Goal: Check status: Check status

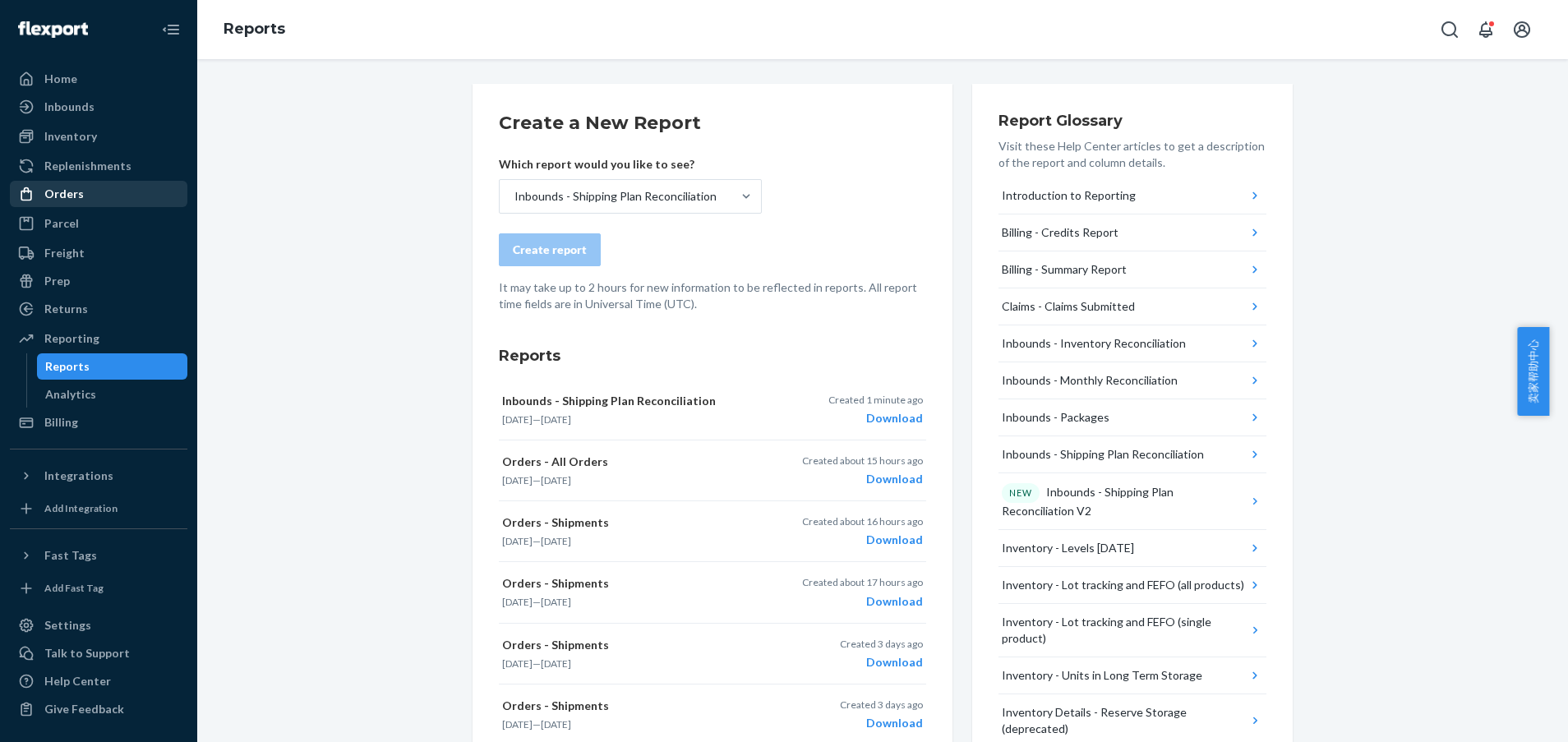
click at [52, 200] on div "Orders" at bounding box center [64, 194] width 40 height 17
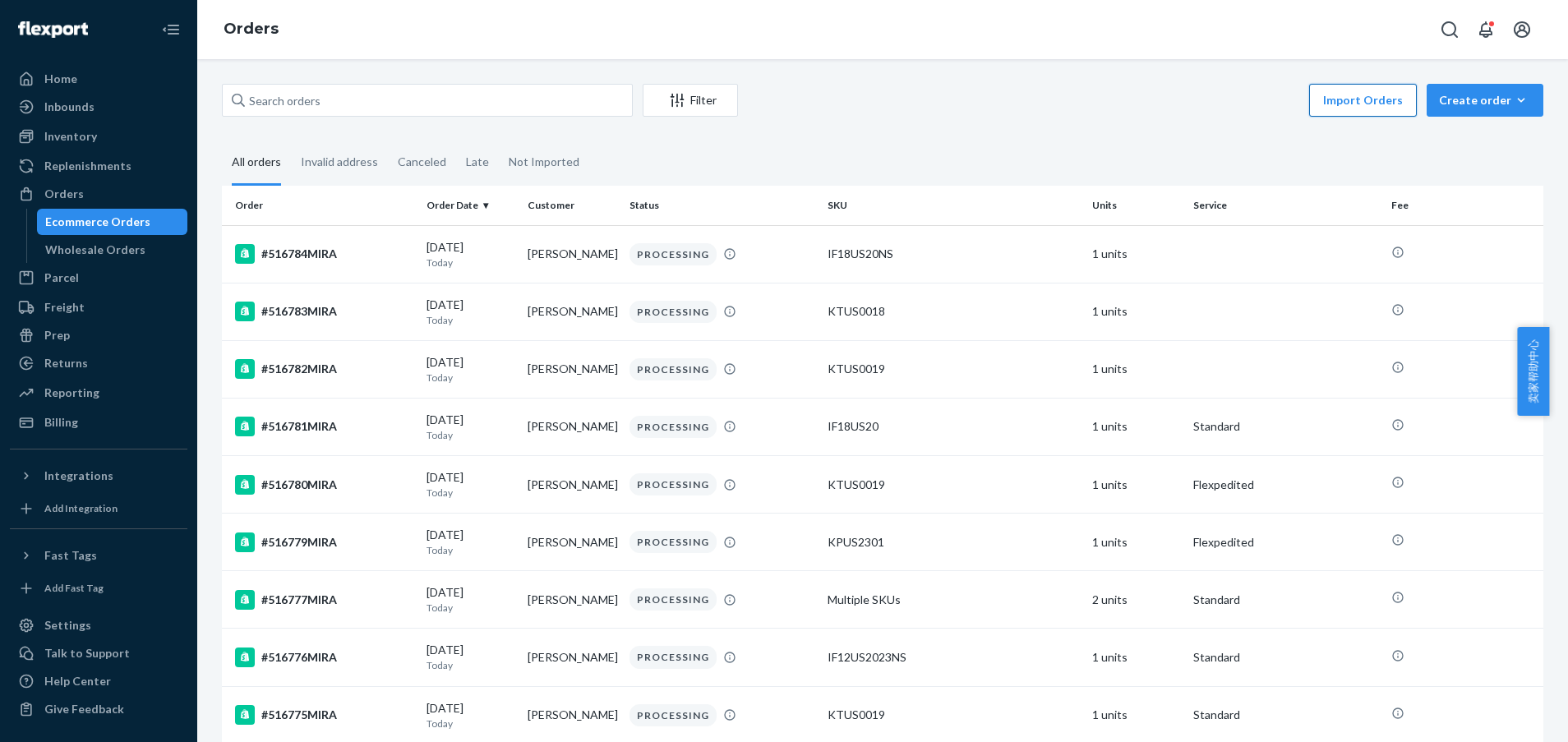
click at [1361, 108] on button "Import Orders" at bounding box center [1363, 100] width 108 height 33
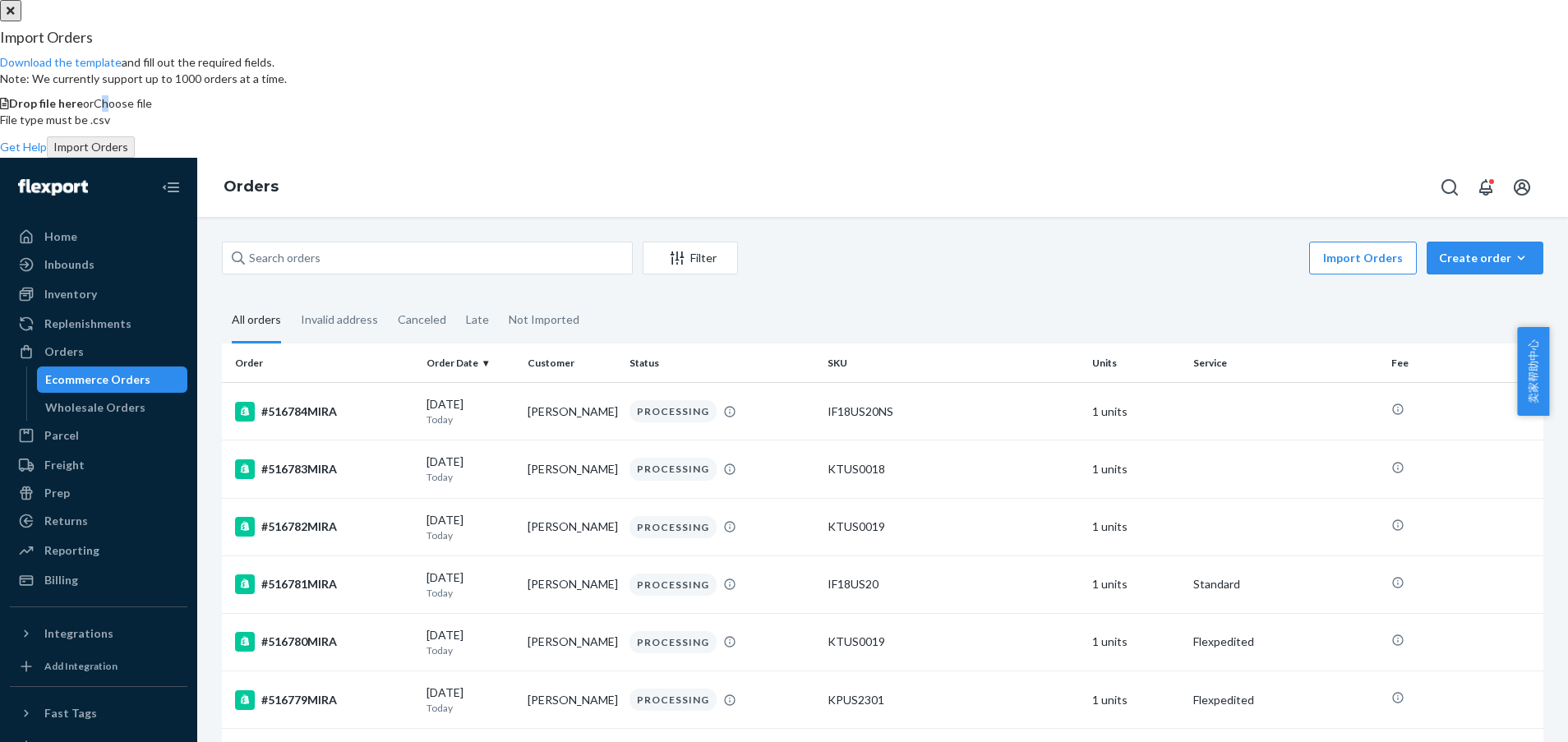
click at [153, 110] on span "Choose file" at bounding box center [123, 103] width 58 height 14
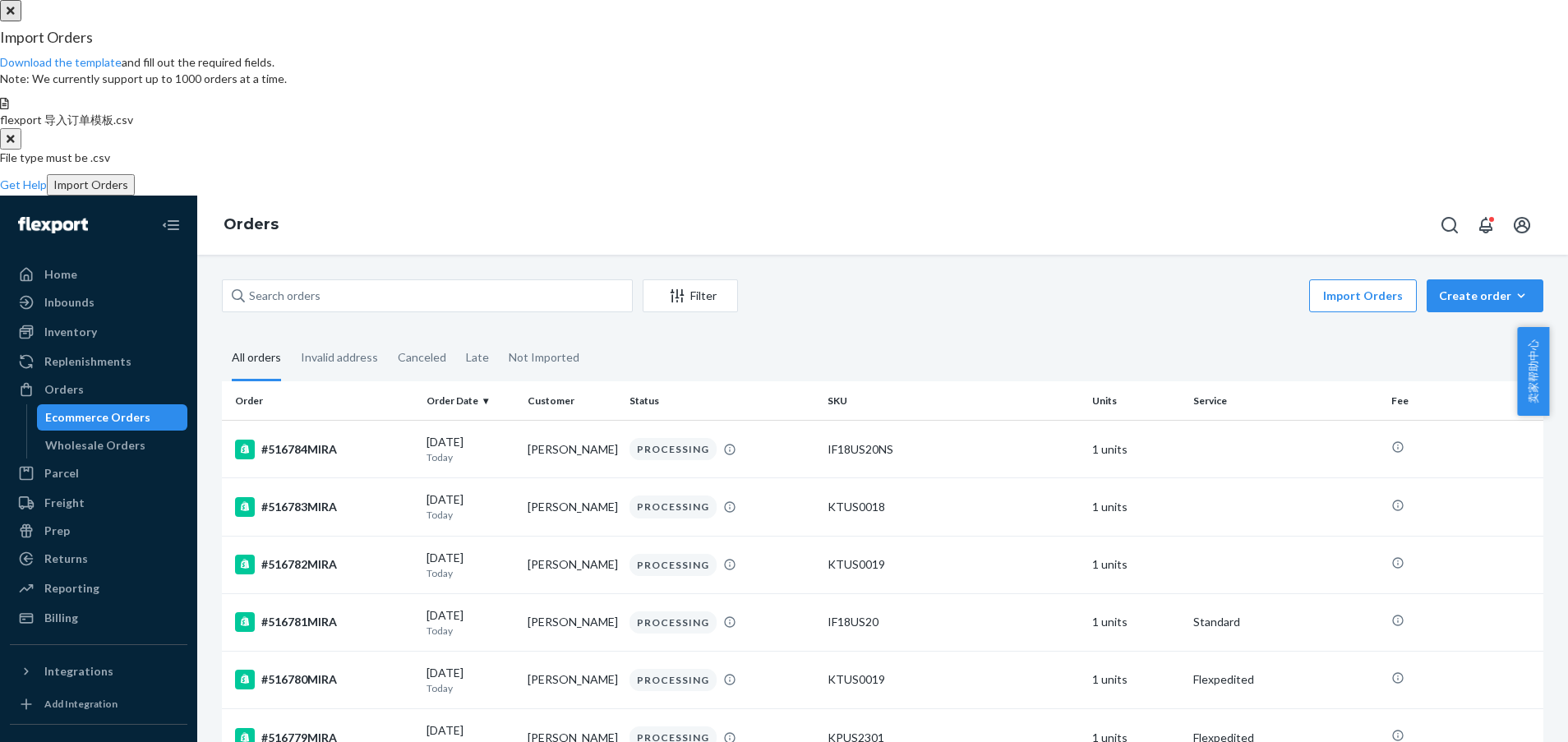
click at [135, 196] on button "Import Orders" at bounding box center [90, 185] width 88 height 22
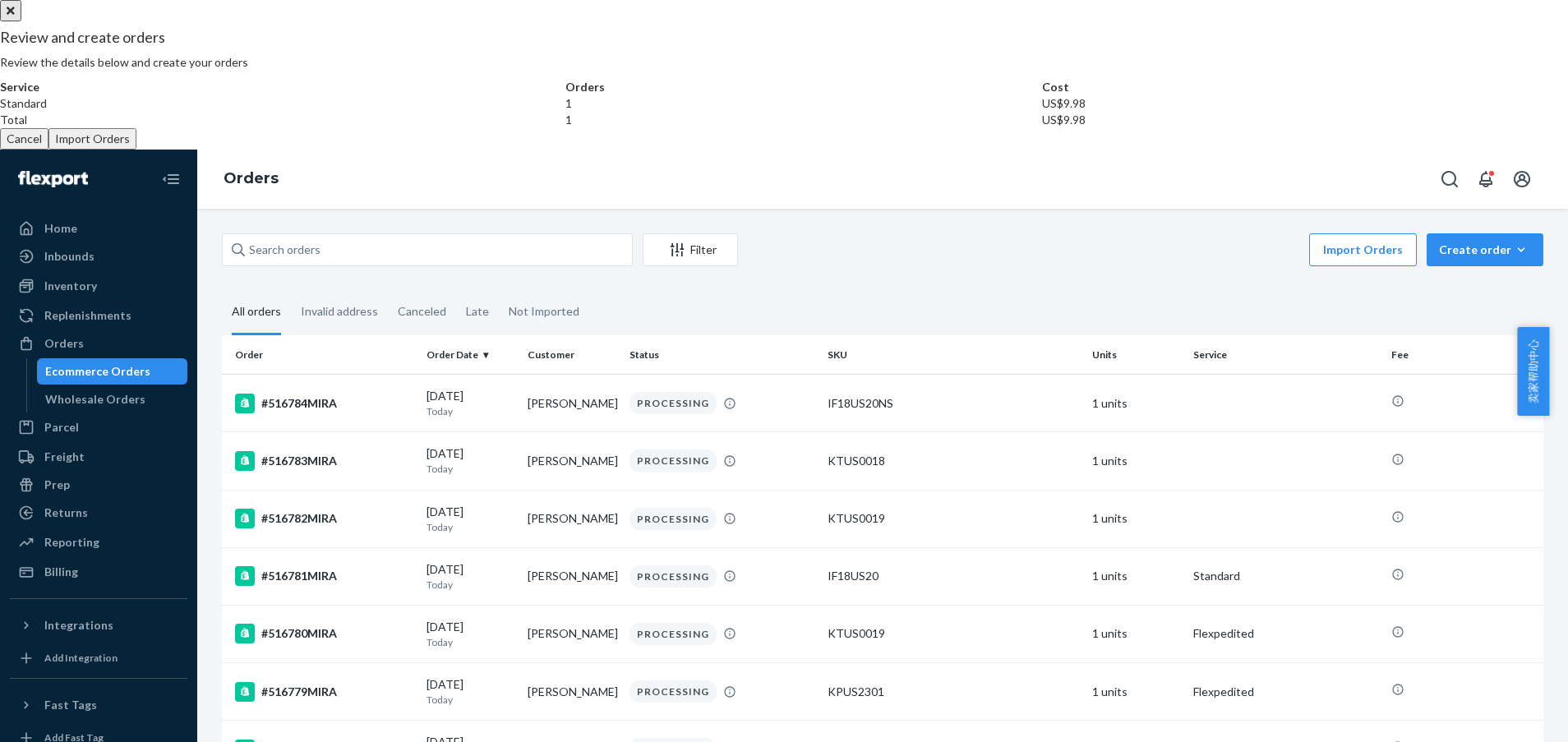
click at [137, 150] on button "Import Orders" at bounding box center [92, 139] width 88 height 22
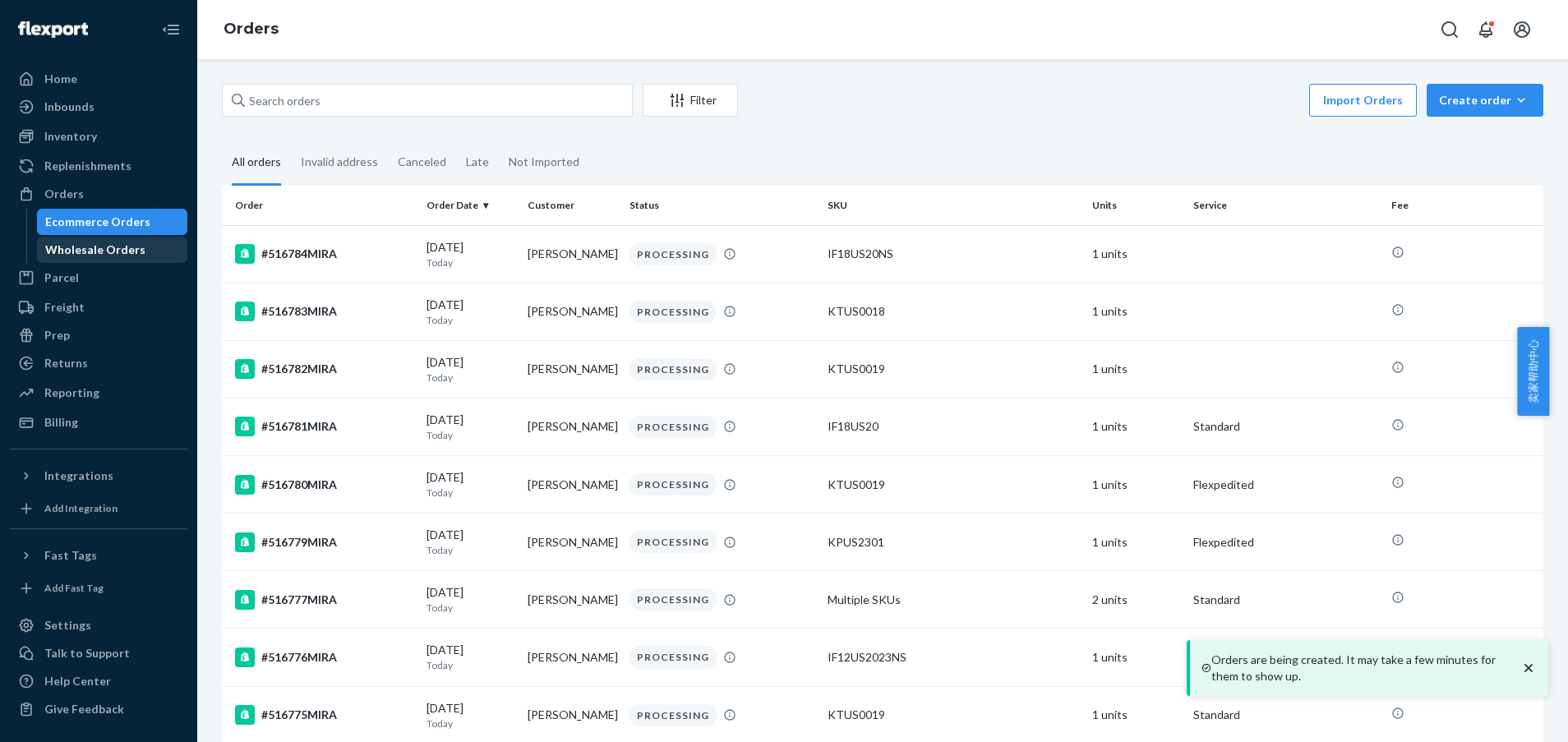
click at [71, 241] on div "Wholesale Orders" at bounding box center [112, 250] width 148 height 23
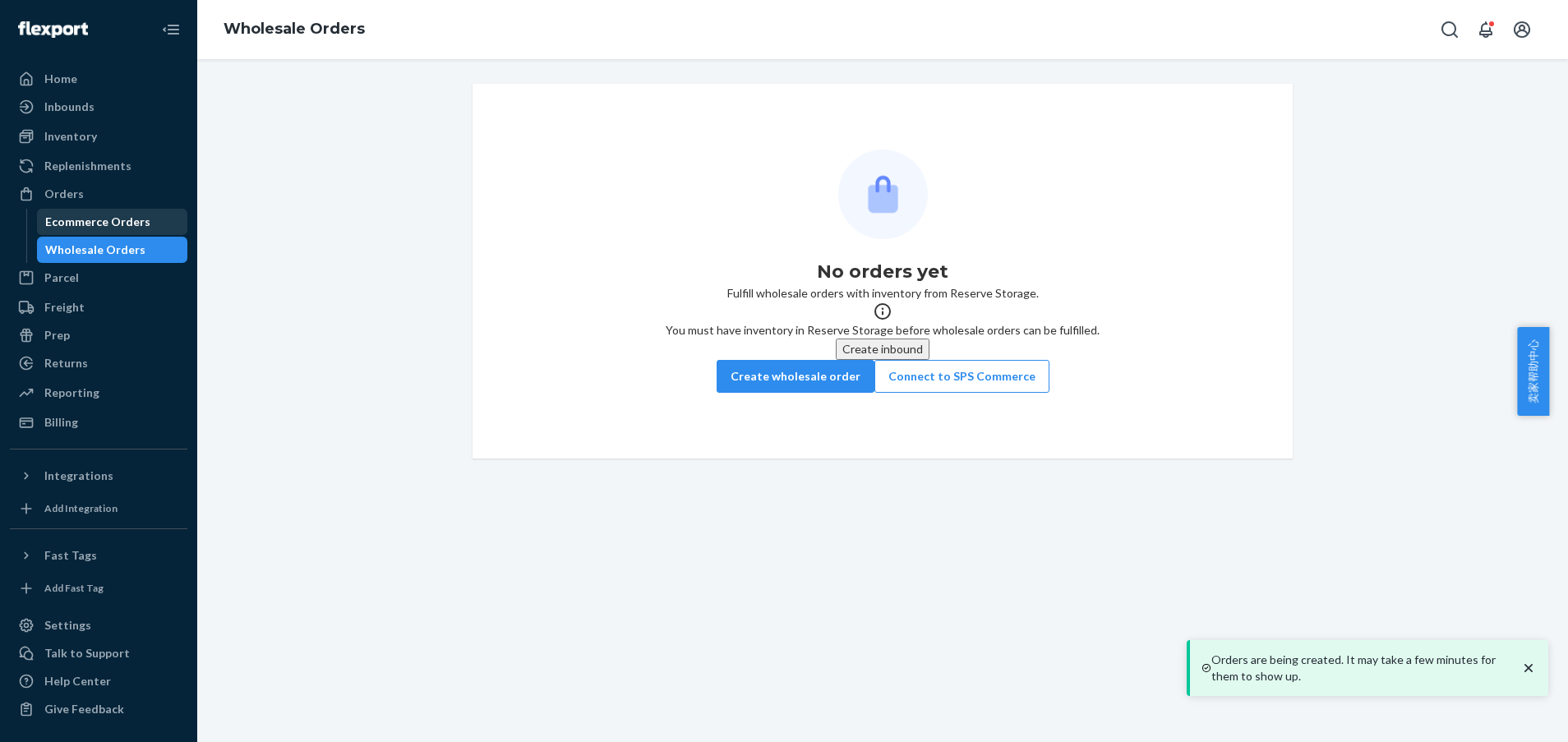
click at [76, 227] on div "Ecommerce Orders" at bounding box center [98, 222] width 105 height 17
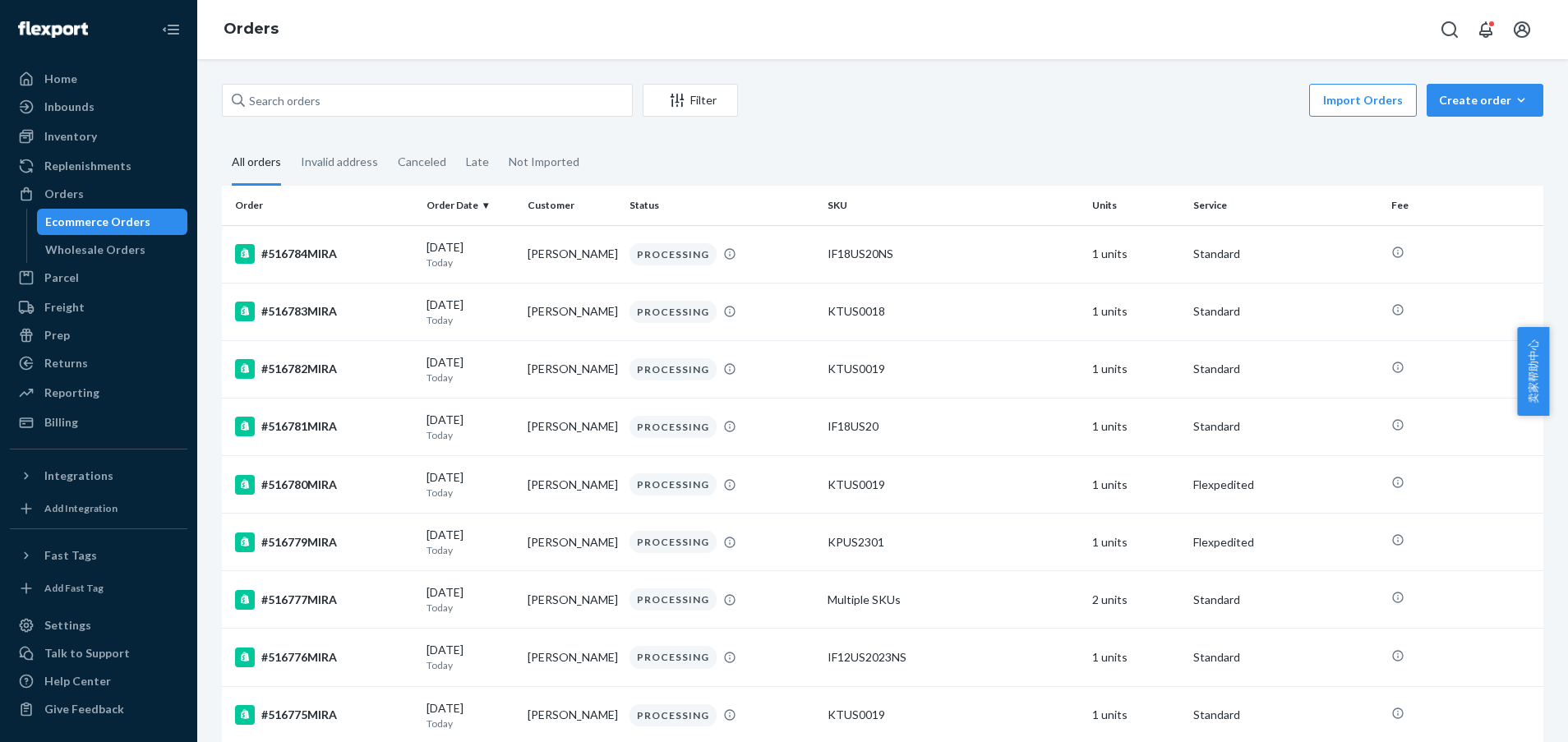
click at [1079, 166] on fieldset "All orders Invalid address Canceled Late Not Imported" at bounding box center [883, 163] width 1321 height 46
drag, startPoint x: 76, startPoint y: 260, endPoint x: 81, endPoint y: 229, distance: 31.4
click at [75, 259] on div "Wholesale Orders" at bounding box center [112, 250] width 148 height 23
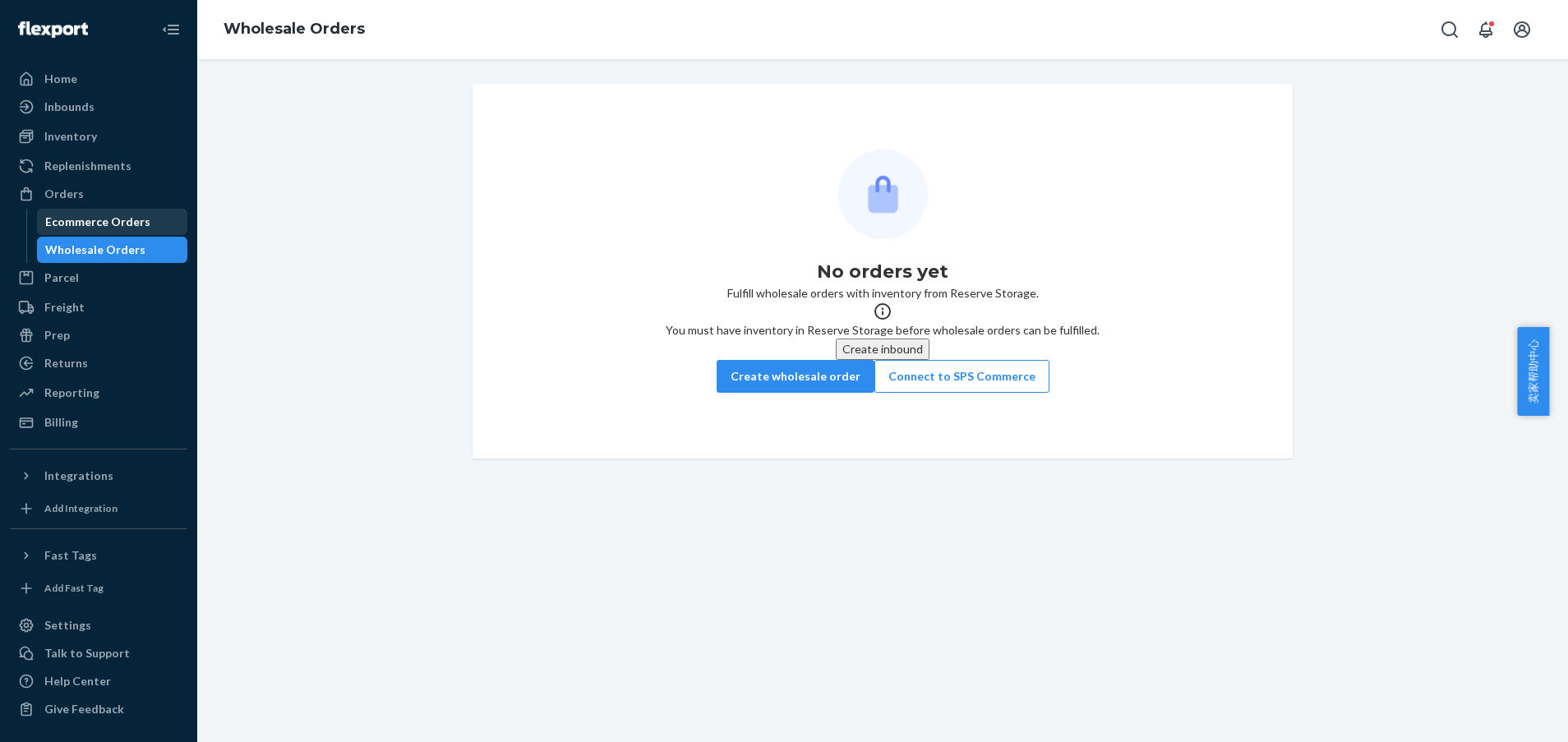
click at [81, 220] on div "Ecommerce Orders" at bounding box center [98, 222] width 105 height 17
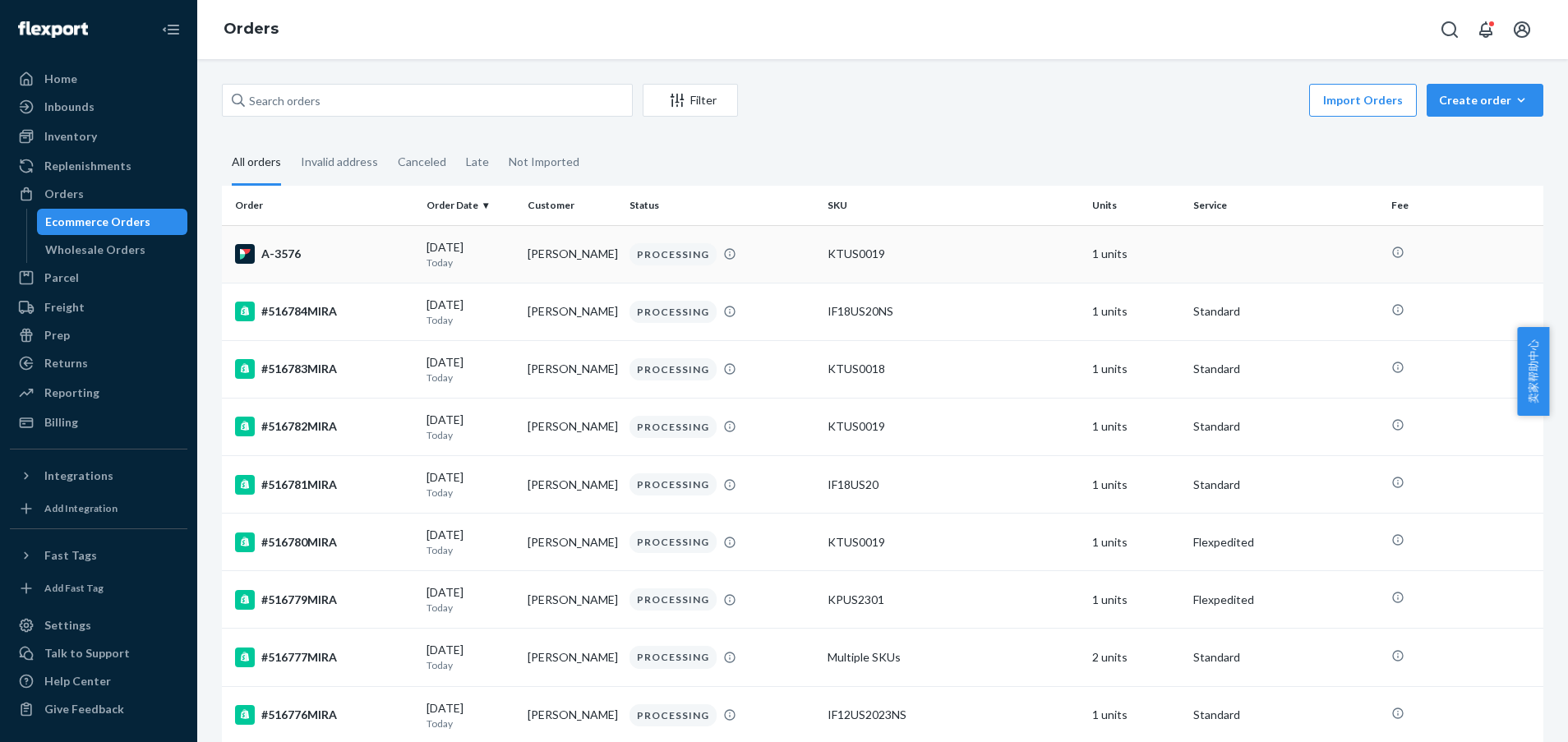
click at [359, 267] on td "A-3576" at bounding box center [321, 254] width 198 height 57
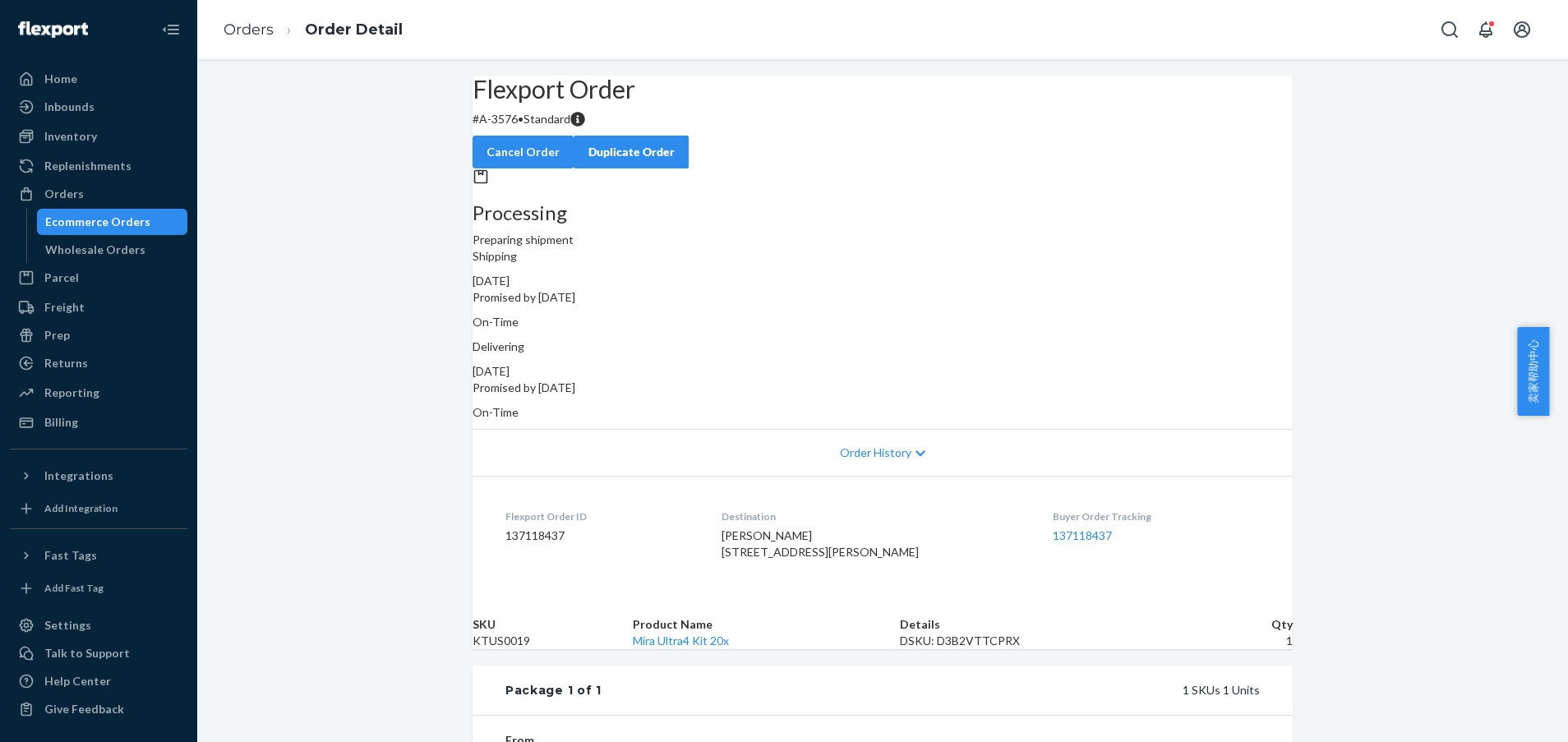
scroll to position [123, 0]
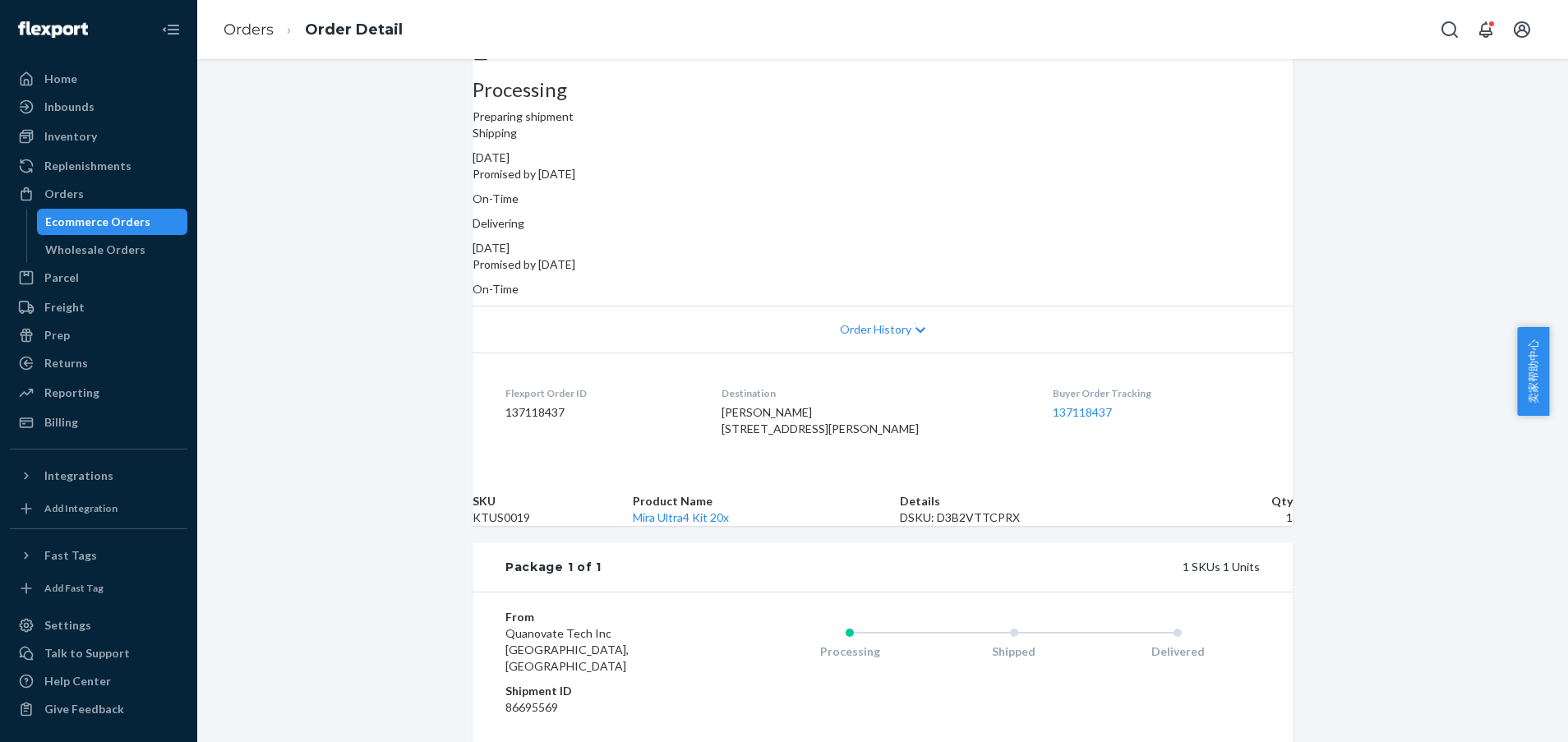
click at [534, 404] on dd "137118437" at bounding box center [600, 412] width 190 height 17
copy dd "137118437"
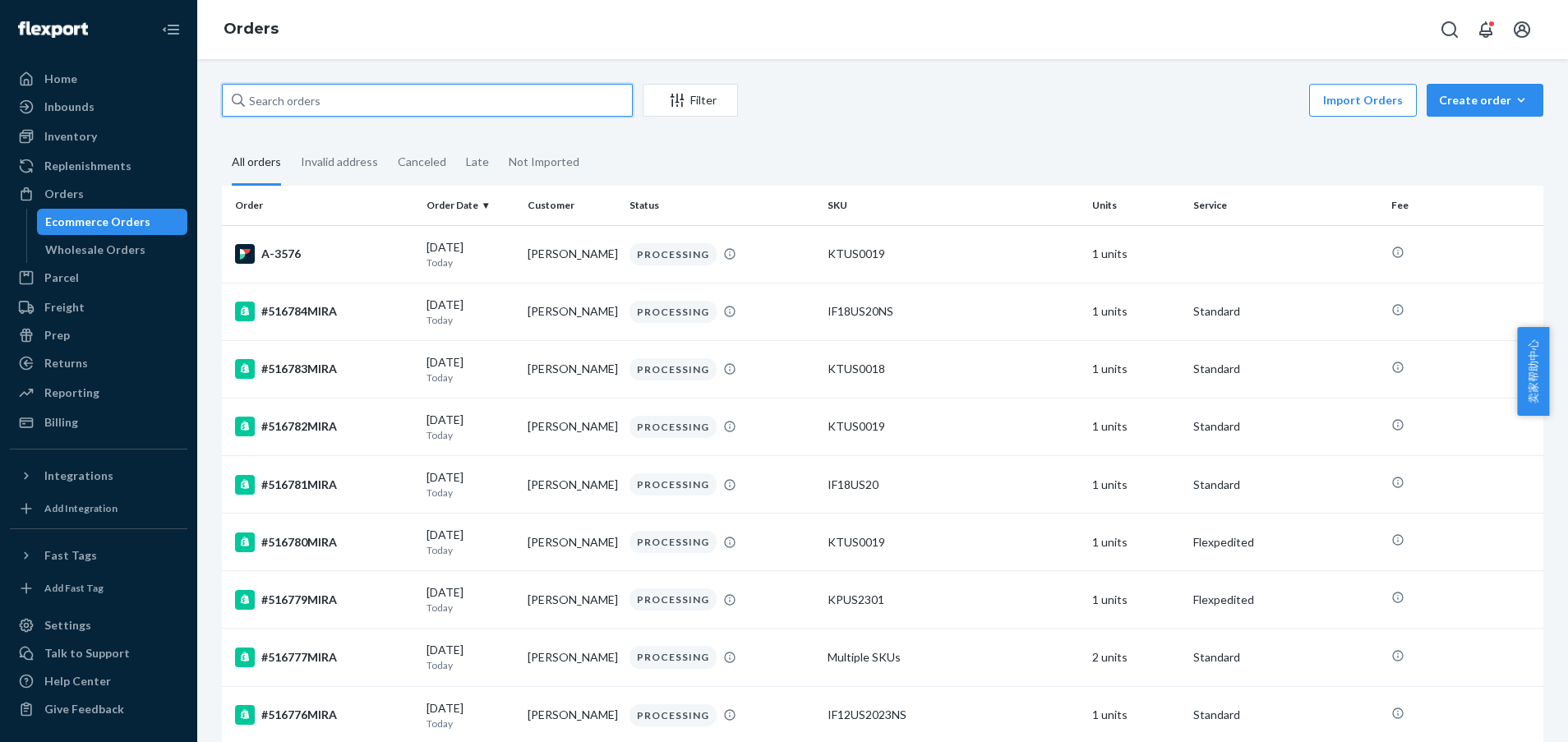
click at [498, 107] on input "text" at bounding box center [427, 100] width 411 height 33
paste input "136961714"
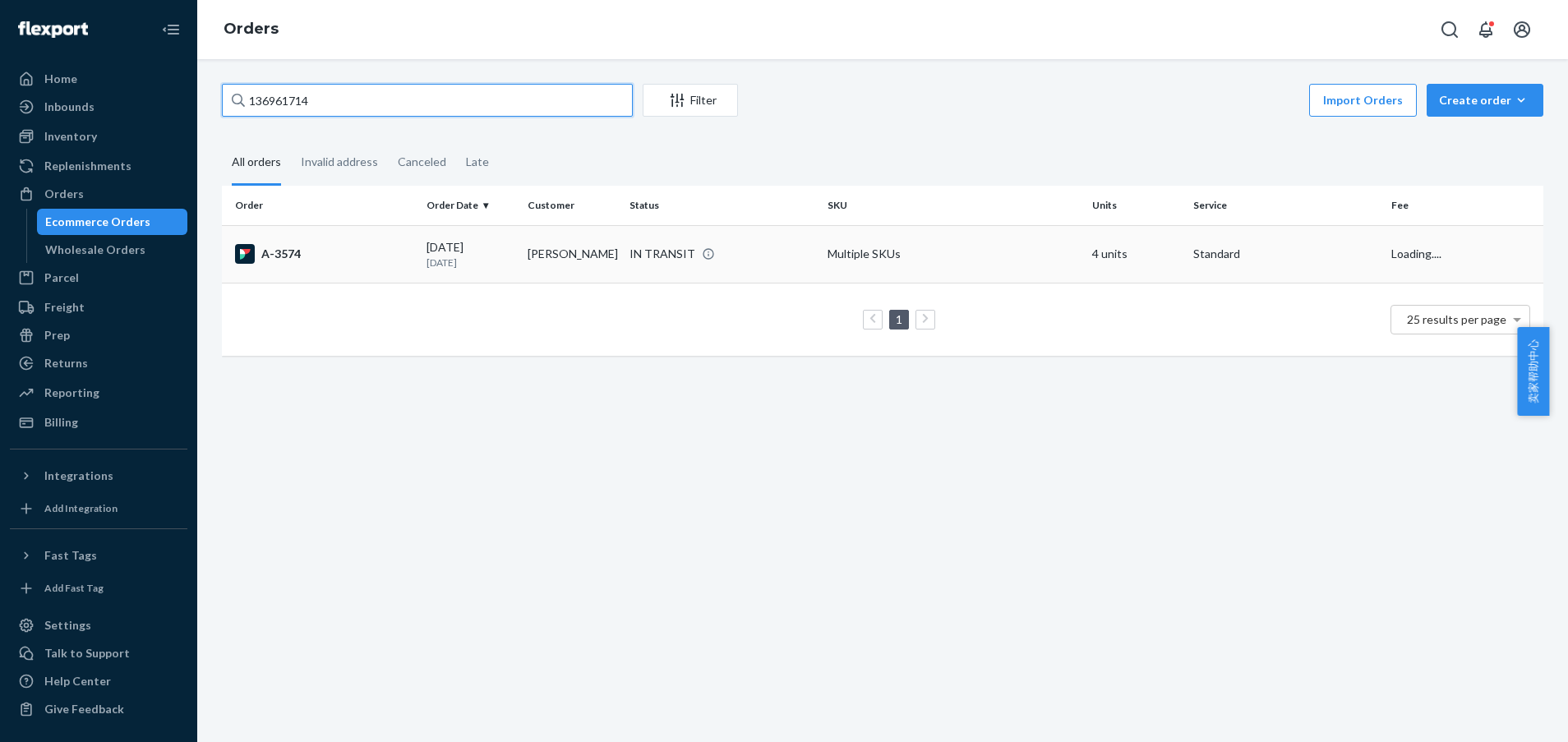
type input "136961714"
click at [703, 268] on td "IN TRANSIT" at bounding box center [722, 254] width 198 height 57
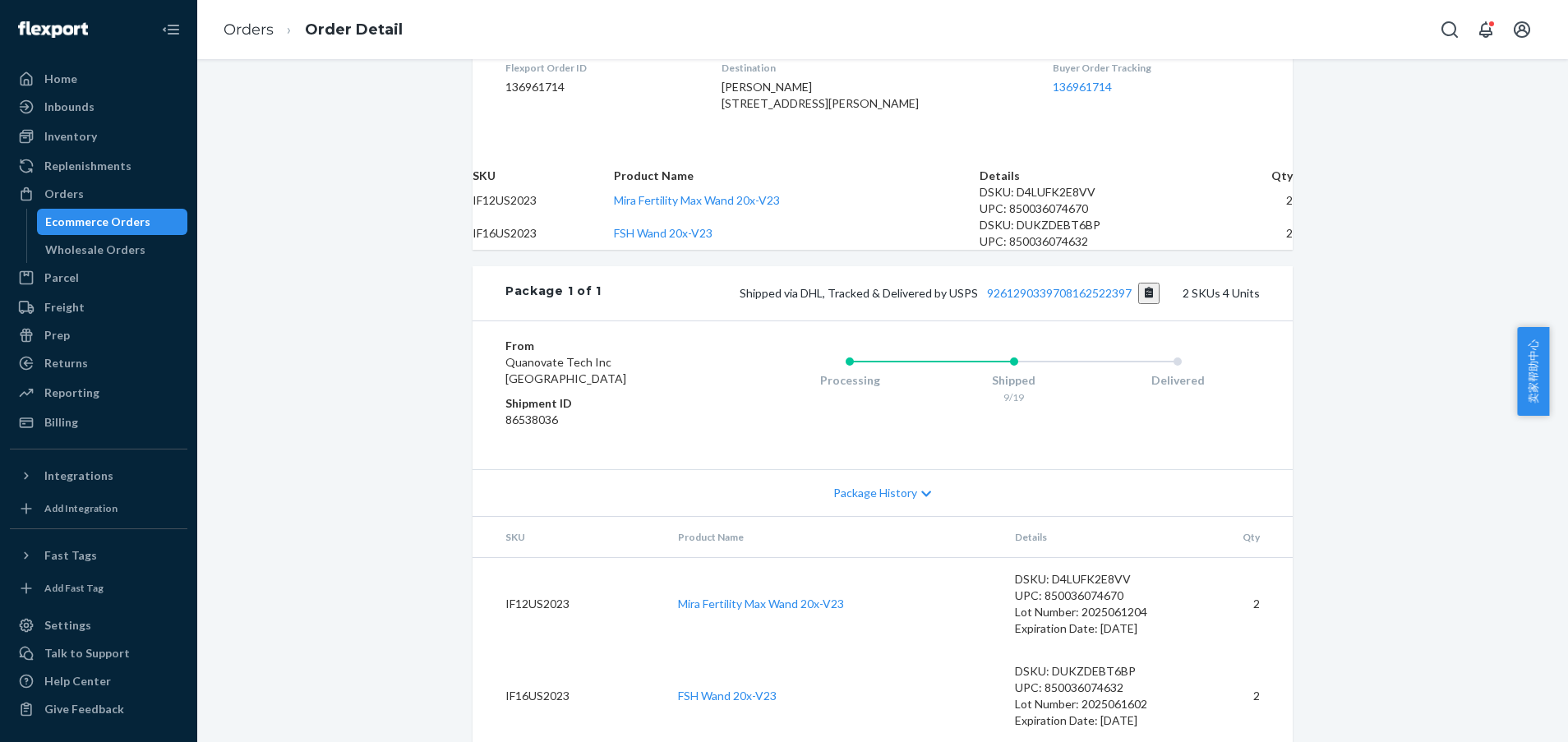
scroll to position [565, 0]
click at [1023, 286] on link "9261290339708162522397" at bounding box center [1060, 293] width 145 height 14
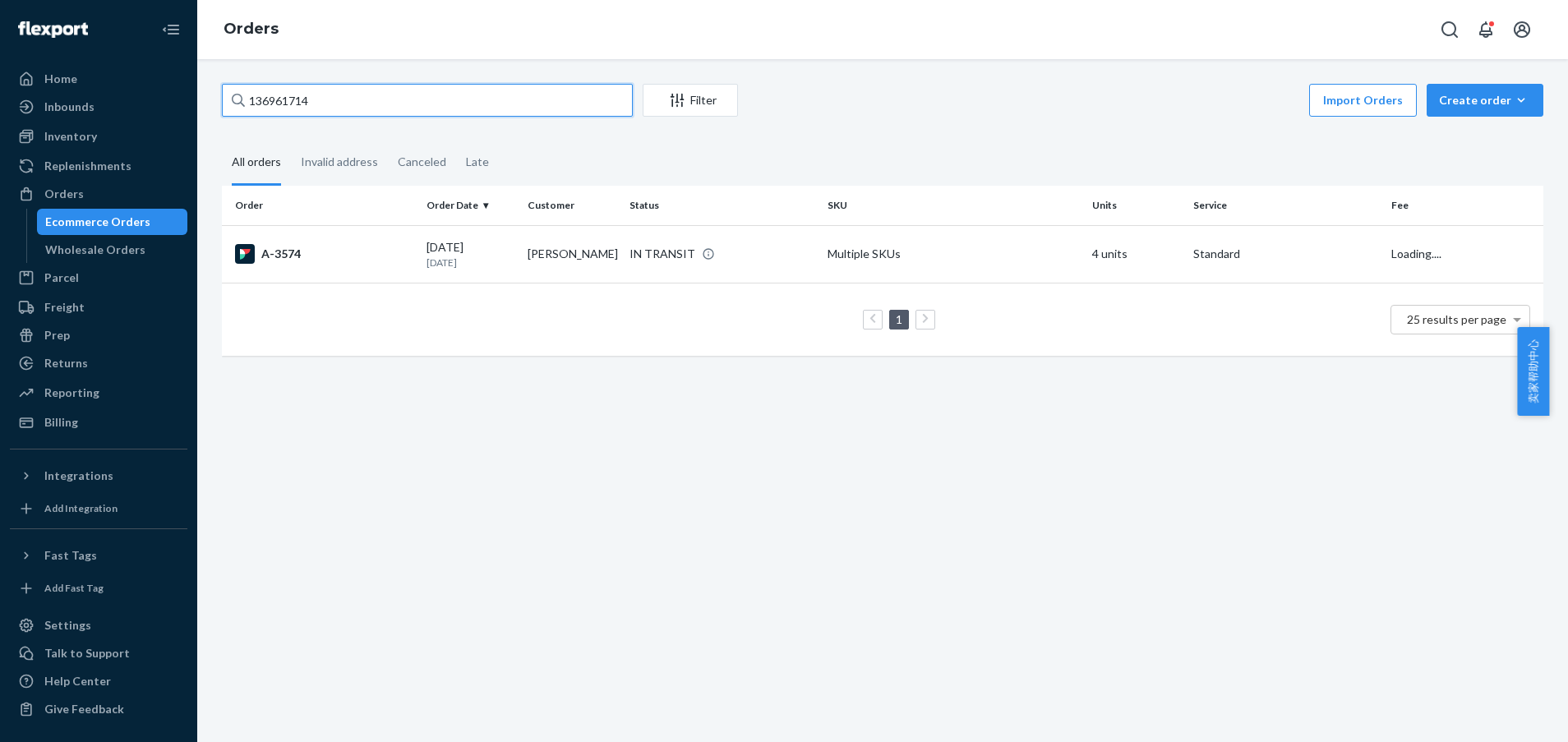
click at [335, 106] on input "136961714" at bounding box center [427, 100] width 411 height 33
paste input "598"
type input "136961598"
click at [784, 283] on td "1 25 results per page" at bounding box center [883, 319] width 1321 height 73
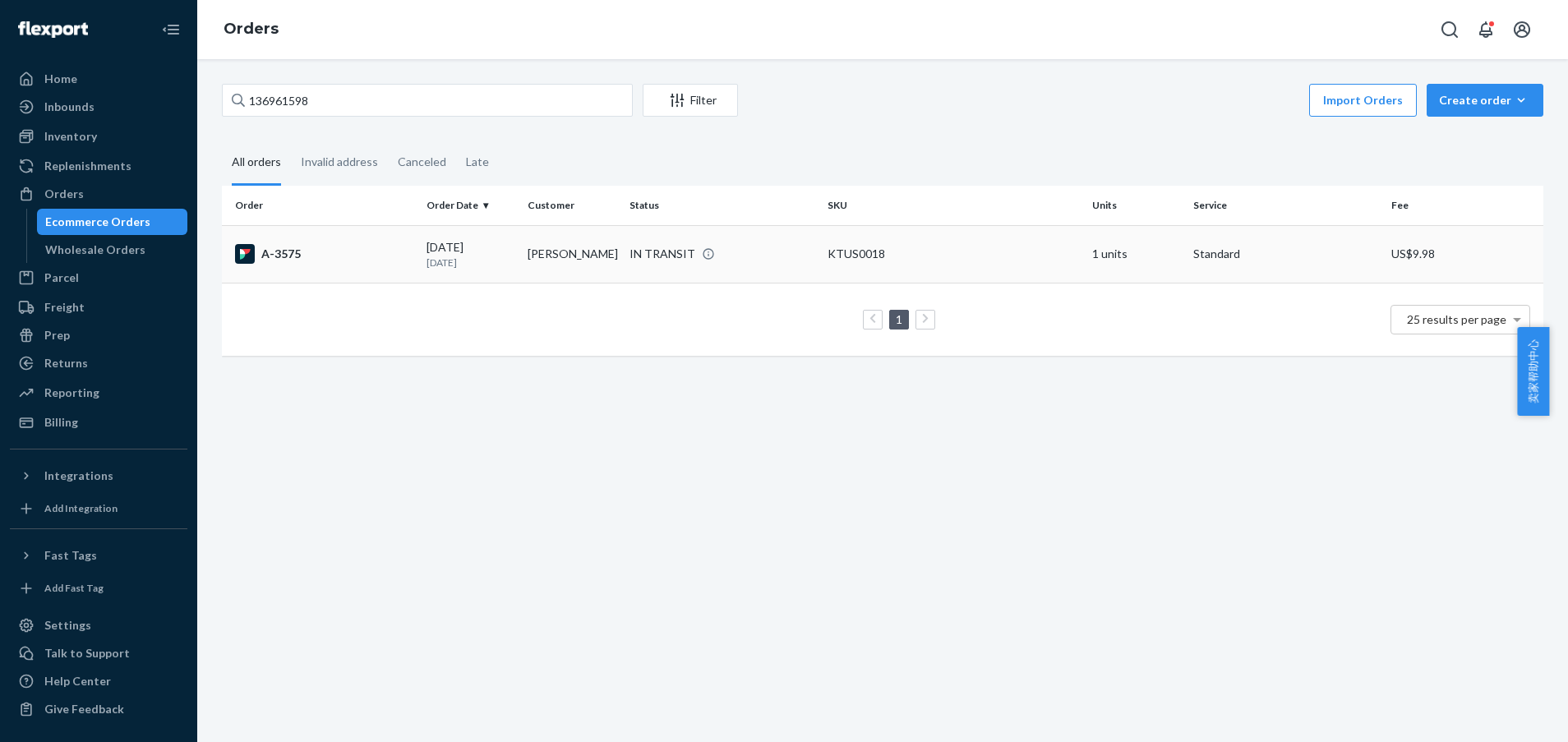
click at [772, 268] on td "IN TRANSIT" at bounding box center [722, 254] width 198 height 57
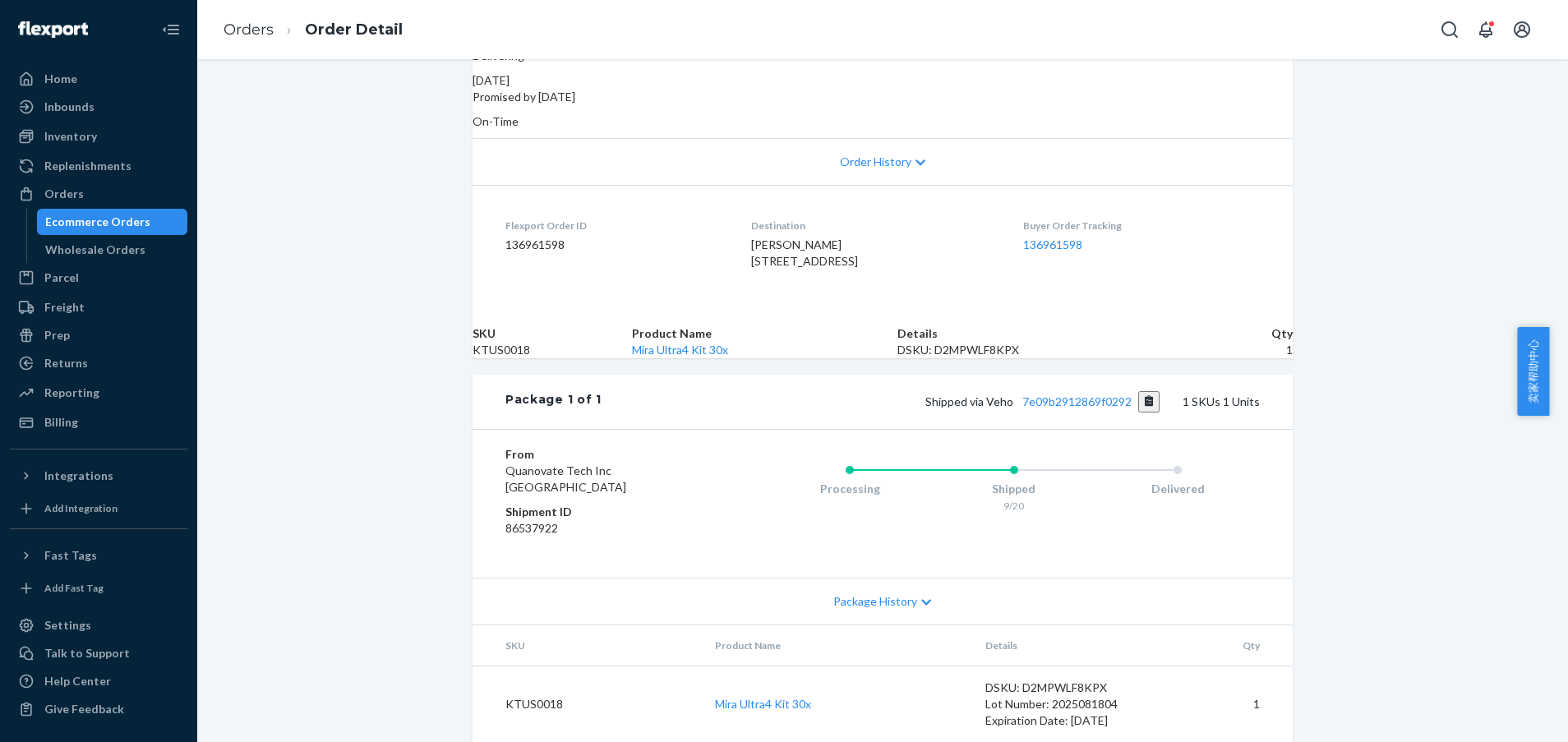
scroll to position [380, 0]
click at [1066, 394] on link "7e09b2912869f0292" at bounding box center [1077, 401] width 109 height 14
